Goal: Task Accomplishment & Management: Manage account settings

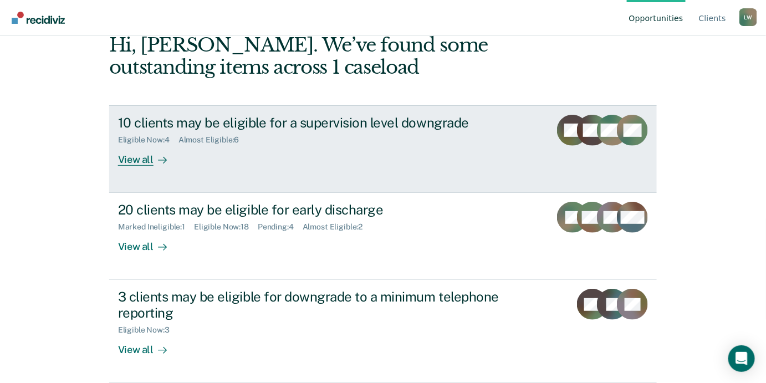
scroll to position [100, 0]
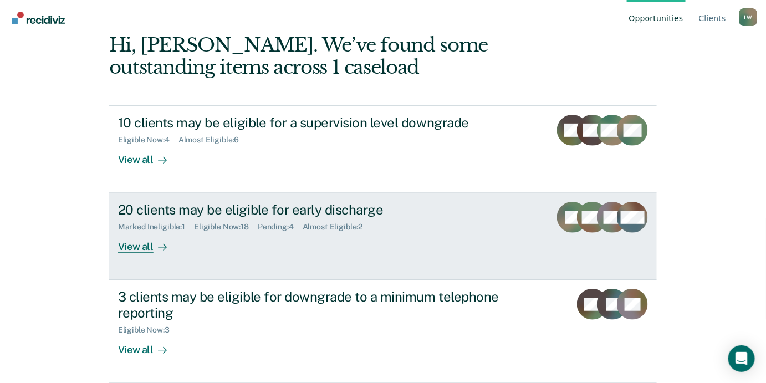
click at [143, 253] on div "View all" at bounding box center [149, 243] width 62 height 22
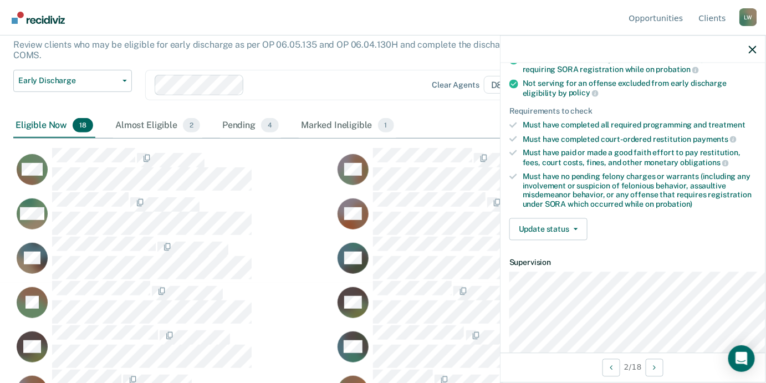
scroll to position [201, 0]
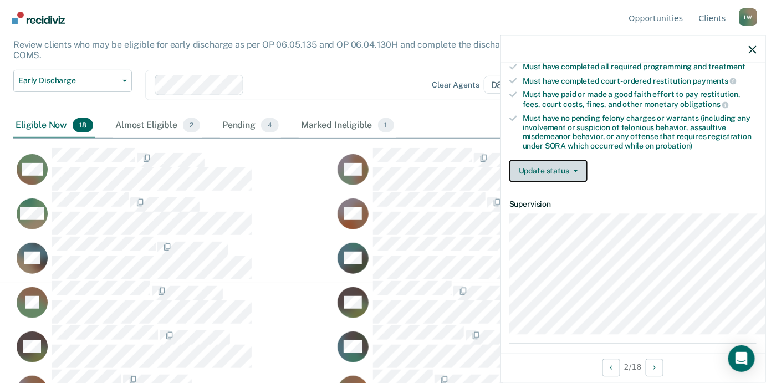
click at [514, 182] on button "Update status" at bounding box center [548, 171] width 78 height 22
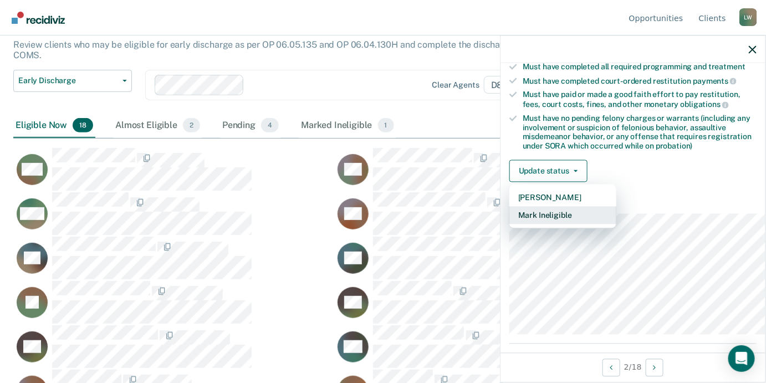
click at [509, 224] on button "Mark Ineligible" at bounding box center [562, 216] width 107 height 18
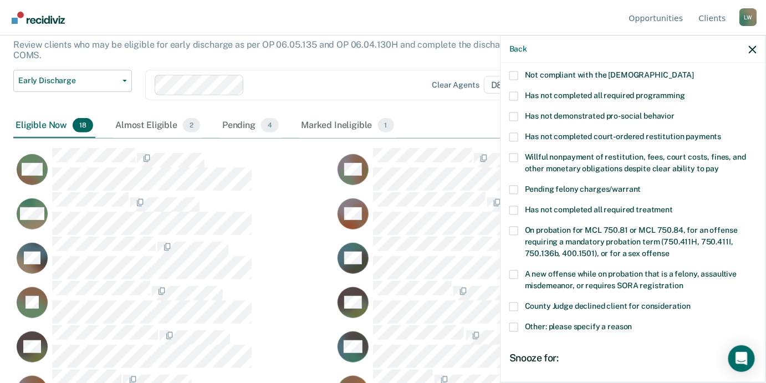
click at [509, 214] on span at bounding box center [513, 210] width 9 height 9
click at [673, 206] on input "Has not completed all required treatment" at bounding box center [673, 206] width 0 height 0
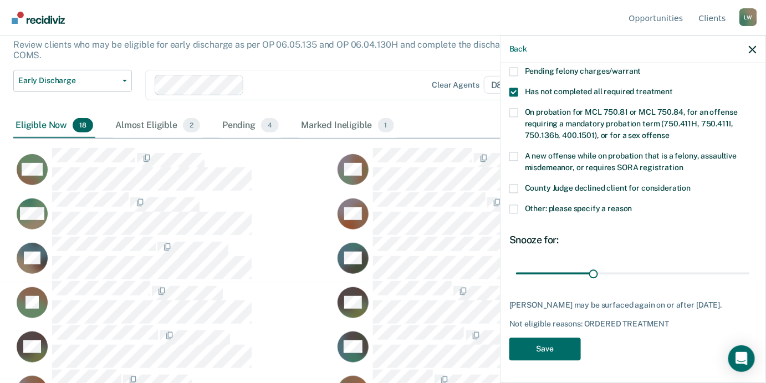
scroll to position [439, 0]
click at [509, 344] on button "Save" at bounding box center [544, 349] width 71 height 23
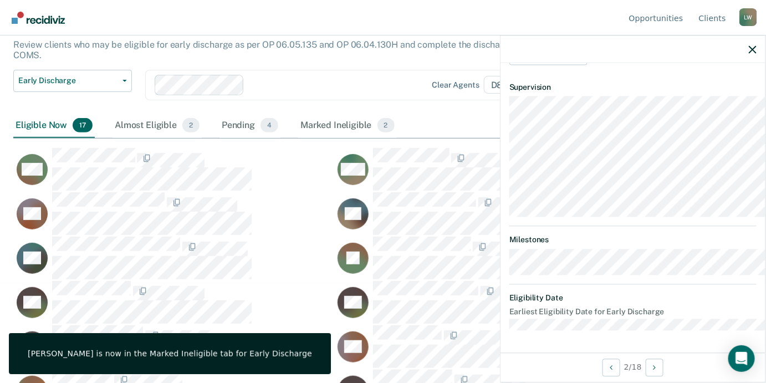
scroll to position [539, 0]
click at [751, 53] on icon "button" at bounding box center [753, 49] width 8 height 8
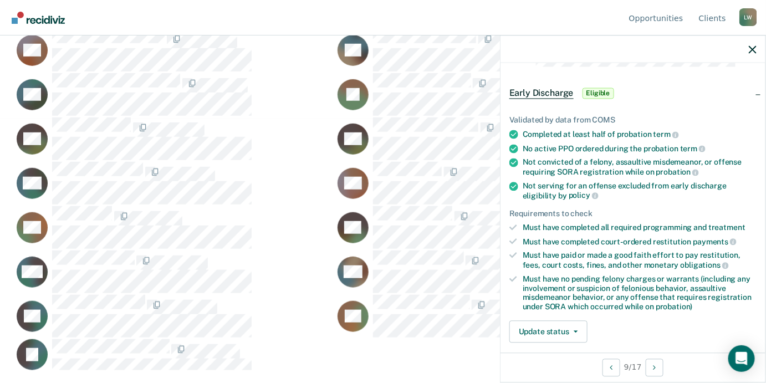
scroll to position [151, 0]
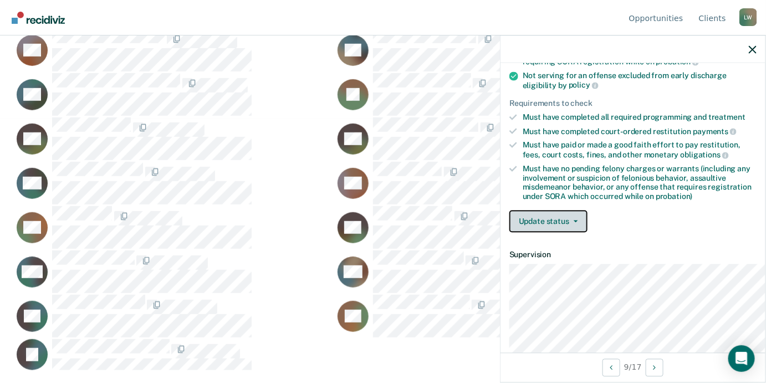
click at [509, 233] on button "Update status" at bounding box center [548, 222] width 78 height 22
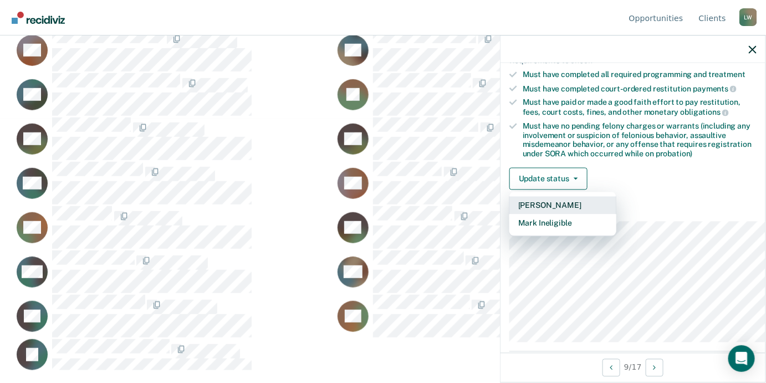
scroll to position [252, 0]
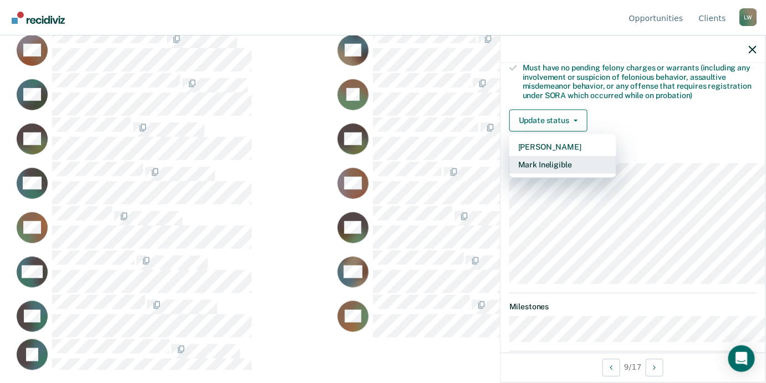
click at [510, 174] on button "Mark Ineligible" at bounding box center [562, 165] width 107 height 18
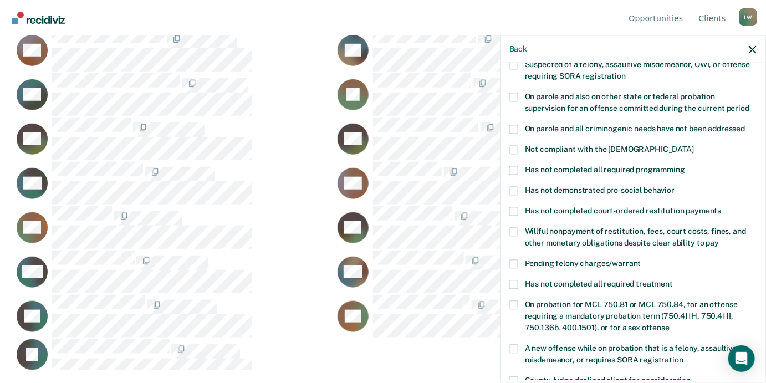
scroll to position [50, 0]
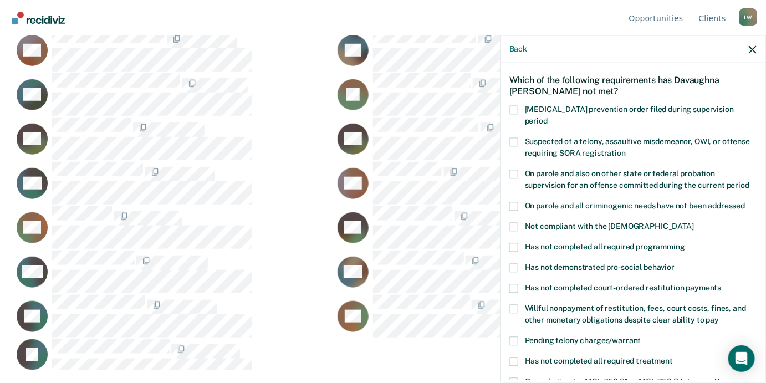
click at [509, 146] on span at bounding box center [513, 141] width 9 height 9
click at [626, 149] on input "Suspected of a felony, assaultive misdemeanor, OWI, or offense requiring SORA r…" at bounding box center [626, 149] width 0 height 0
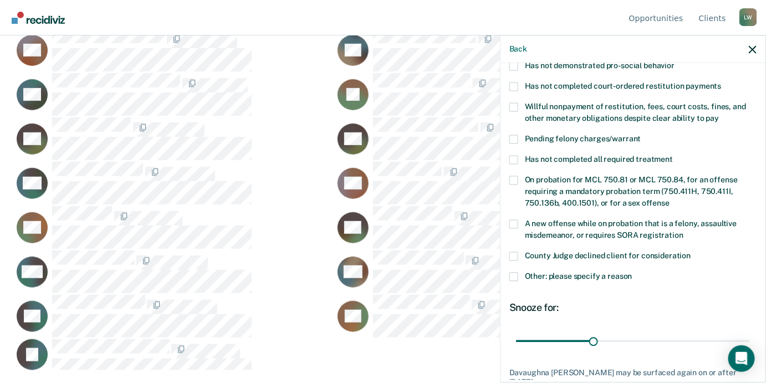
scroll to position [439, 0]
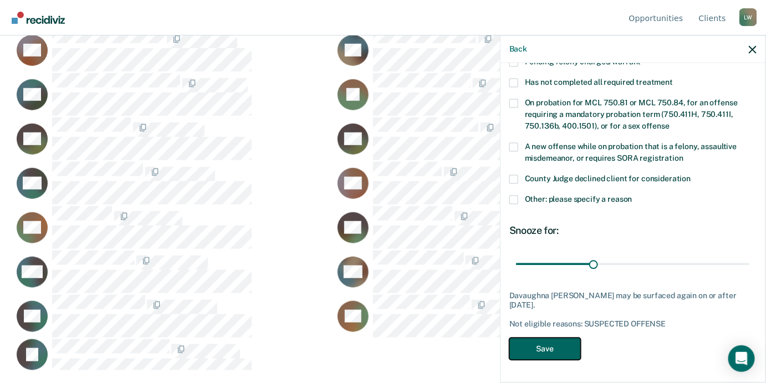
click at [515, 338] on button "Save" at bounding box center [544, 349] width 71 height 23
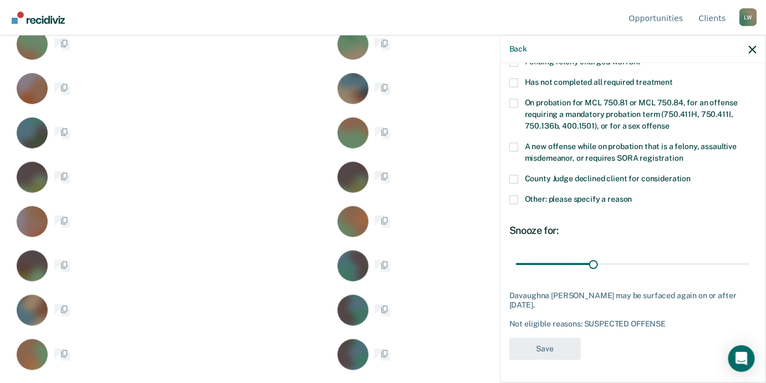
scroll to position [290, 0]
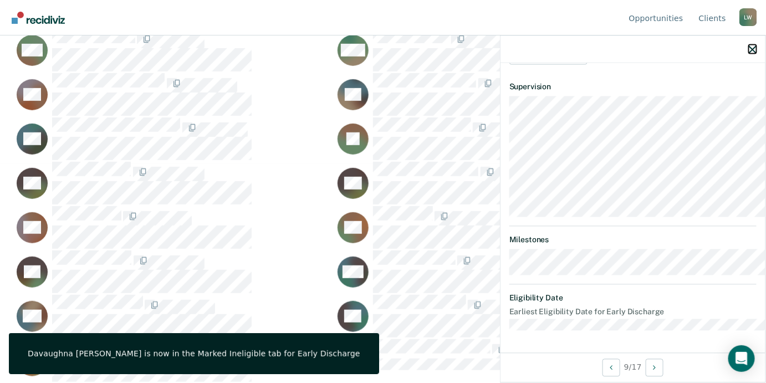
click at [749, 53] on icon "button" at bounding box center [753, 49] width 8 height 8
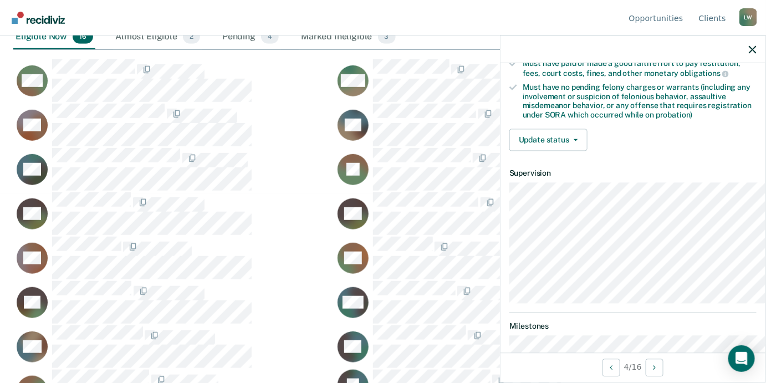
scroll to position [226, 0]
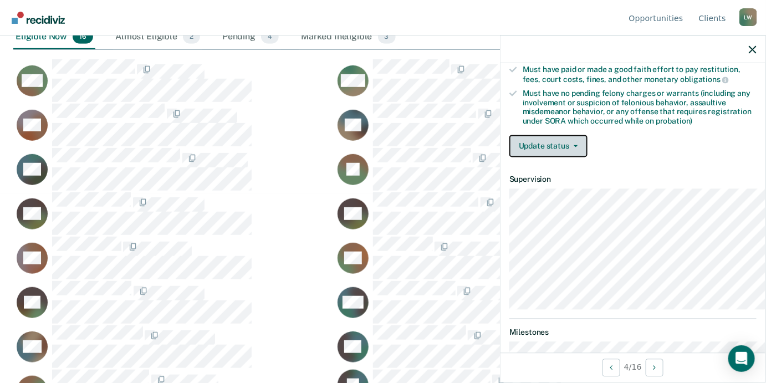
click at [509, 157] on button "Update status" at bounding box center [548, 146] width 78 height 22
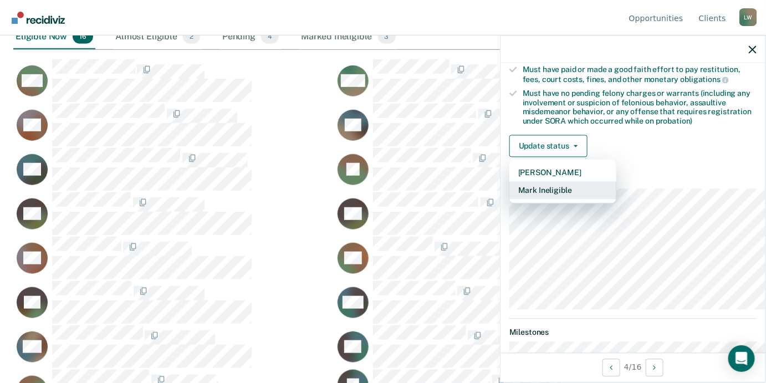
click at [509, 200] on button "Mark Ineligible" at bounding box center [562, 191] width 107 height 18
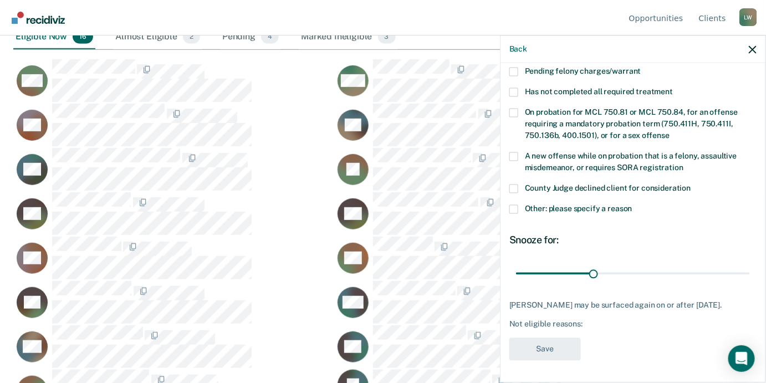
scroll to position [439, 0]
click at [509, 205] on span at bounding box center [513, 209] width 9 height 9
click at [632, 205] on input "Other: please specify a reason" at bounding box center [632, 205] width 0 height 0
click at [509, 205] on span at bounding box center [513, 209] width 9 height 9
click at [632, 205] on input "Other: please specify a reason" at bounding box center [632, 205] width 0 height 0
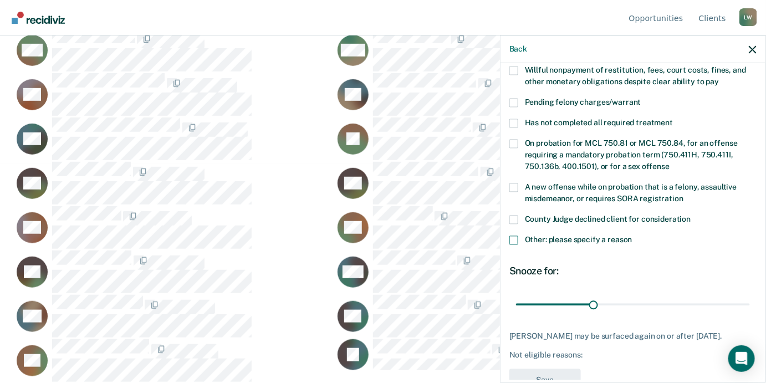
scroll to position [288, 0]
click at [509, 245] on span at bounding box center [513, 240] width 9 height 9
click at [632, 236] on input "Other: please specify a reason" at bounding box center [632, 236] width 0 height 0
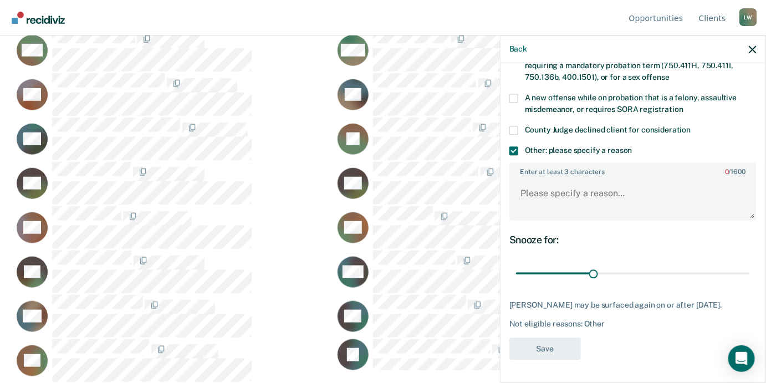
scroll to position [388, 0]
click at [510, 219] on textarea "Enter at least 3 characters 0 / 1600" at bounding box center [632, 198] width 245 height 41
type textarea "a"
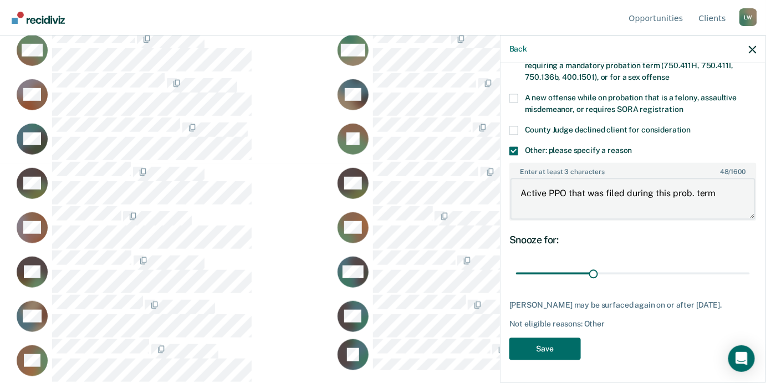
scroll to position [509, 0]
type textarea "Active PPO that was filed during this prob. term"
click at [509, 339] on button "Save" at bounding box center [544, 349] width 71 height 23
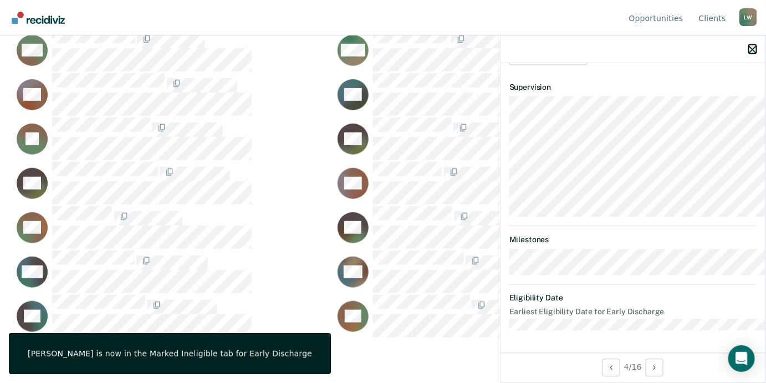
click at [749, 53] on icon "button" at bounding box center [753, 49] width 8 height 8
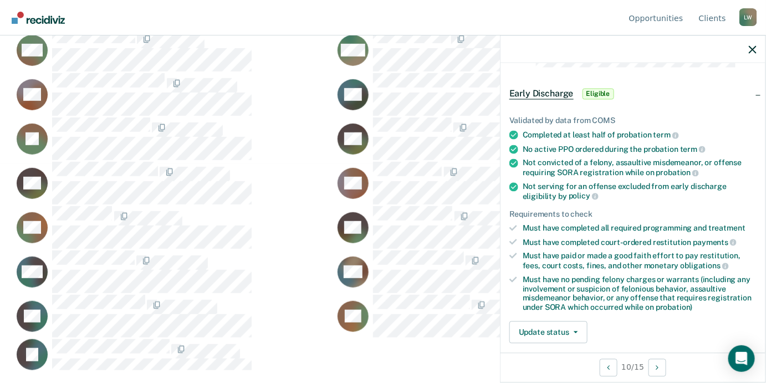
scroll to position [252, 0]
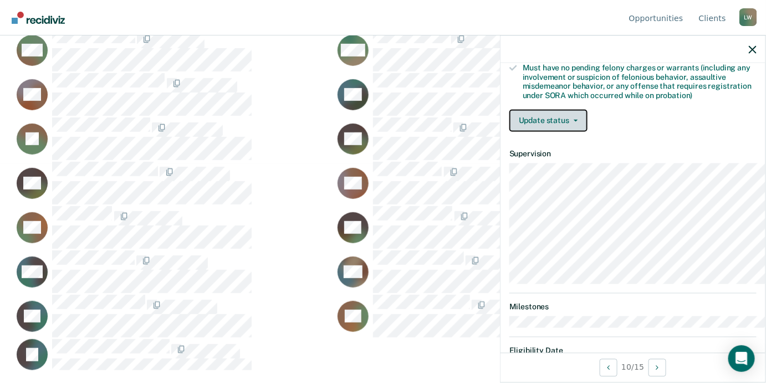
click at [509, 132] on button "Update status" at bounding box center [548, 121] width 78 height 22
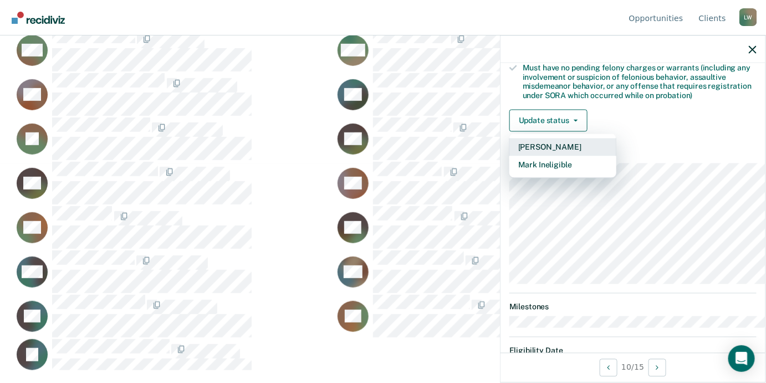
click at [509, 156] on button "[PERSON_NAME]" at bounding box center [562, 148] width 107 height 18
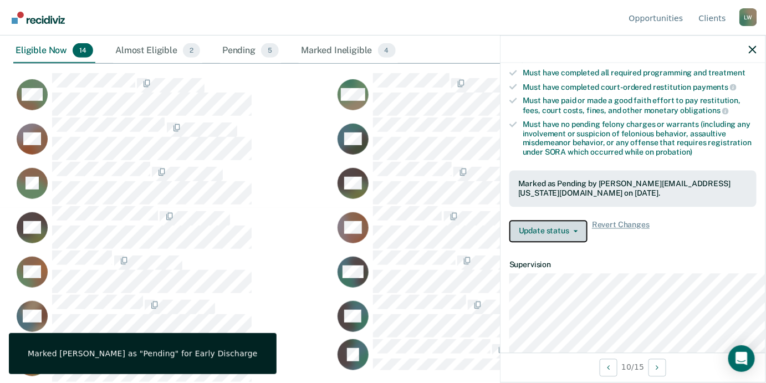
scroll to position [128, 0]
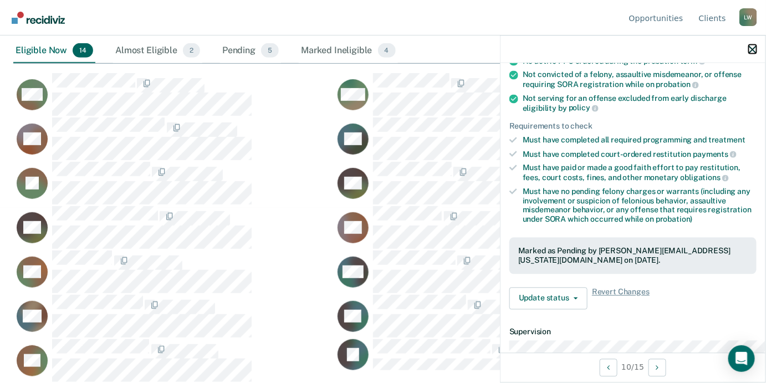
click at [752, 53] on icon "button" at bounding box center [753, 49] width 8 height 8
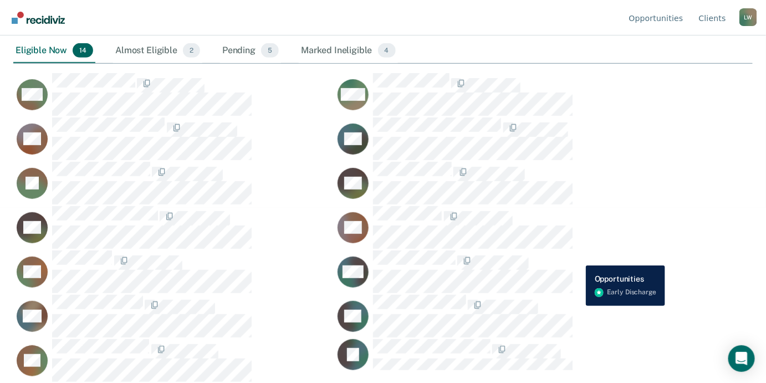
scroll to position [2, 0]
